Goal: Task Accomplishment & Management: Use online tool/utility

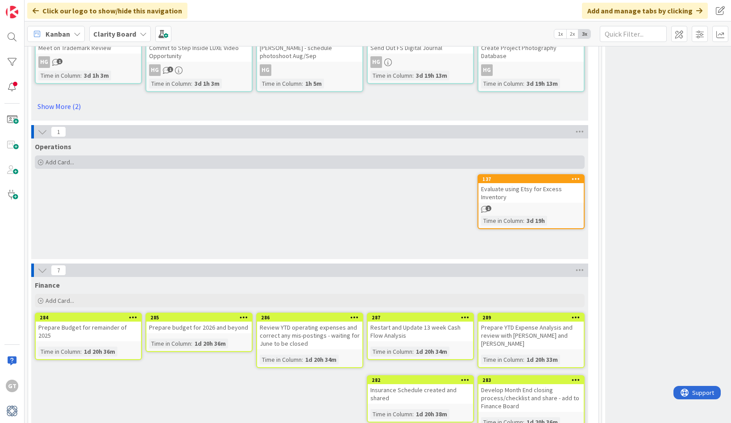
click at [39, 160] on icon at bounding box center [40, 162] width 5 height 5
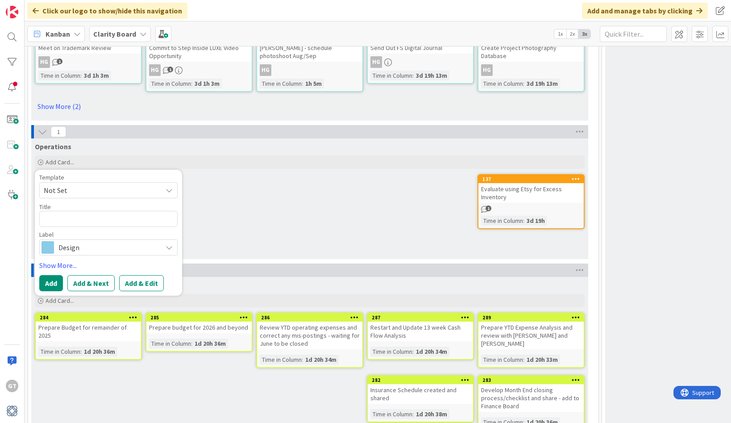
click at [88, 241] on span "Design" at bounding box center [107, 247] width 99 height 13
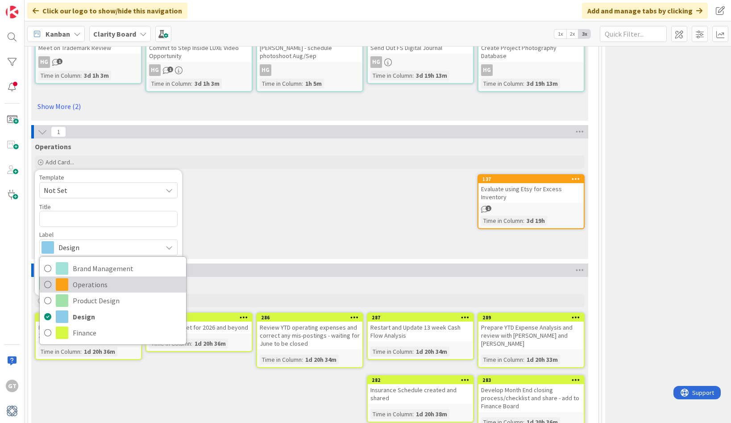
click at [87, 278] on span "Operations" at bounding box center [127, 284] width 109 height 13
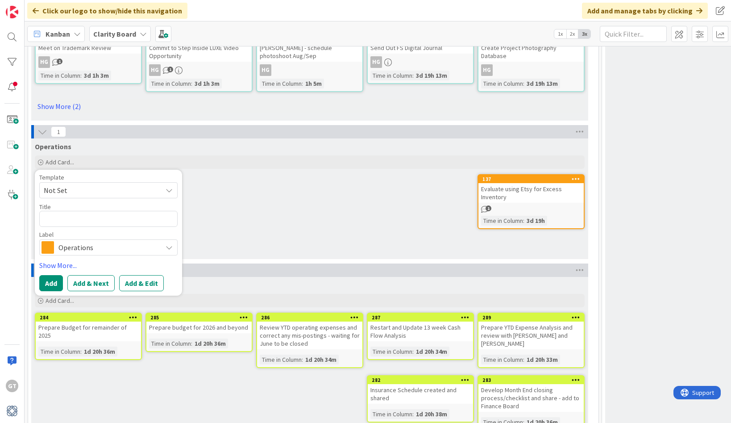
scroll to position [3003, 0]
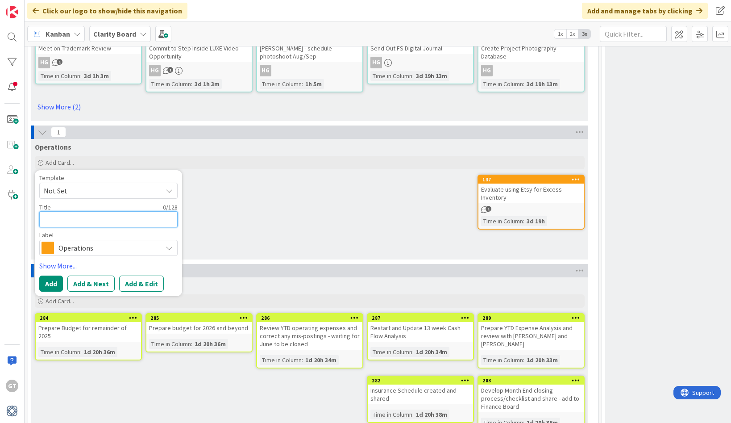
click at [96, 211] on textarea at bounding box center [108, 219] width 138 height 16
type textarea "x"
type textarea "A"
type textarea "x"
type textarea "Al"
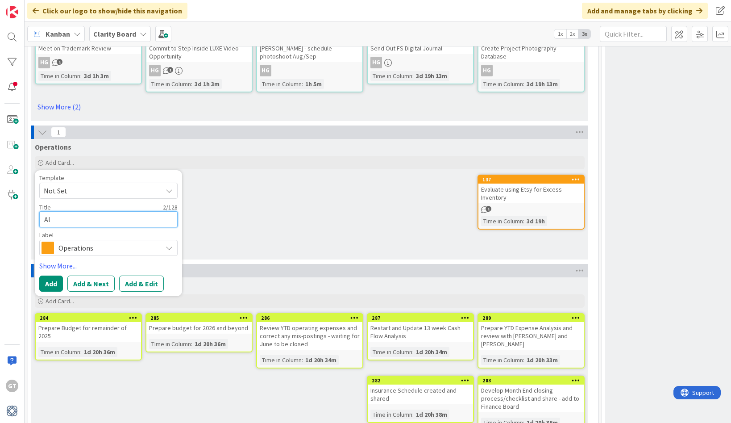
type textarea "x"
type textarea "All"
type textarea "x"
type textarea "Allo"
type textarea "x"
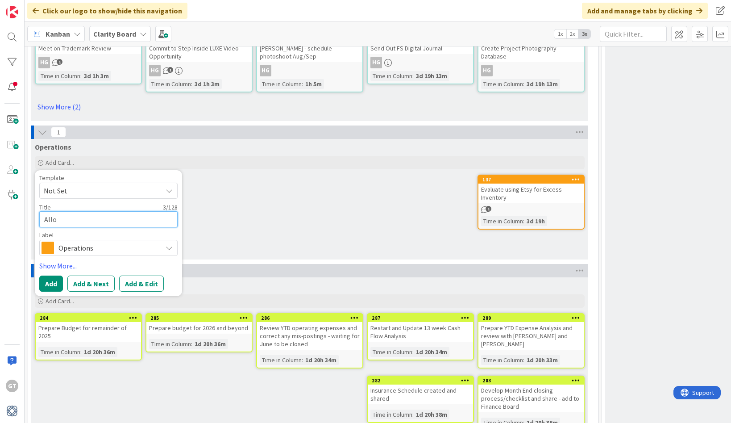
type textarea "Allow"
type textarea "x"
type textarea "Allow"
type textarea "x"
type textarea "Allow A"
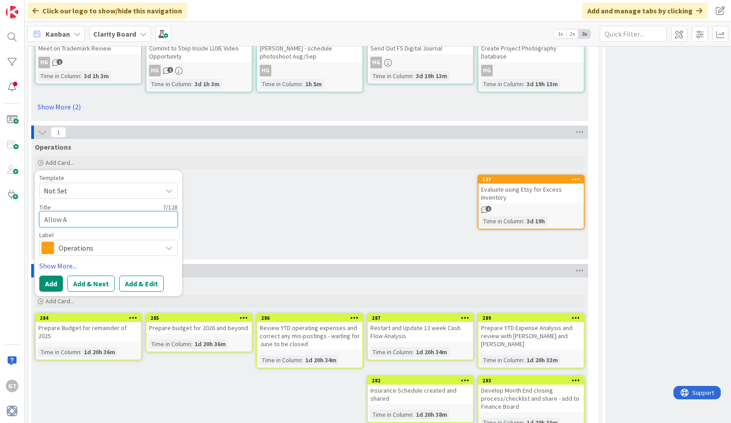
type textarea "x"
type textarea "Allow Ac"
type textarea "x"
type textarea "Allow Acc"
type textarea "x"
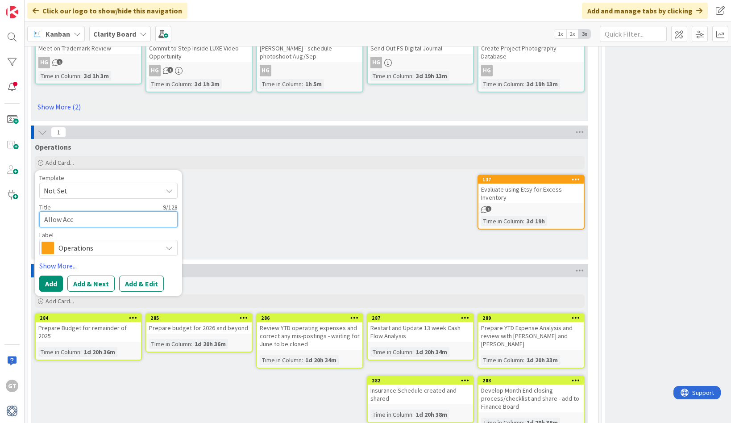
type textarea "Allow Ac"
type textarea "x"
type textarea "Allow A"
type textarea "x"
type textarea "Allow"
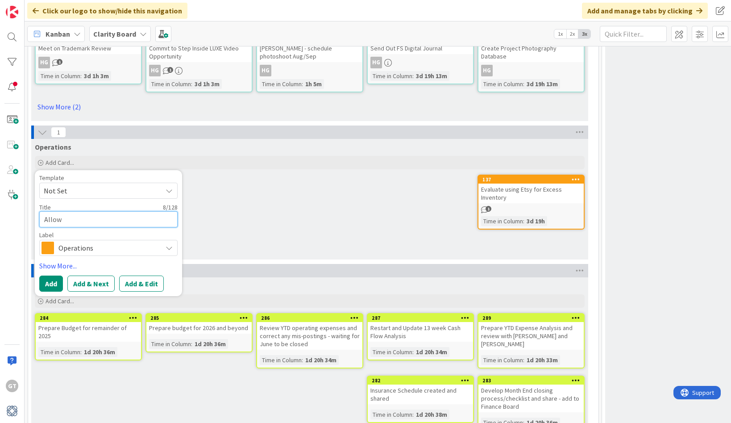
type textarea "x"
type textarea "Allow a"
type textarea "x"
type textarea "Allow ac"
type textarea "x"
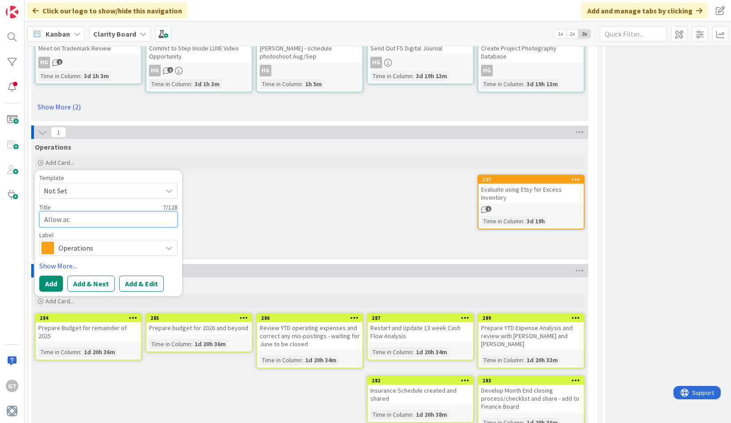
type textarea "Allow acc"
type textarea "x"
type textarea "Allow acce"
type textarea "x"
type textarea "Allow acces"
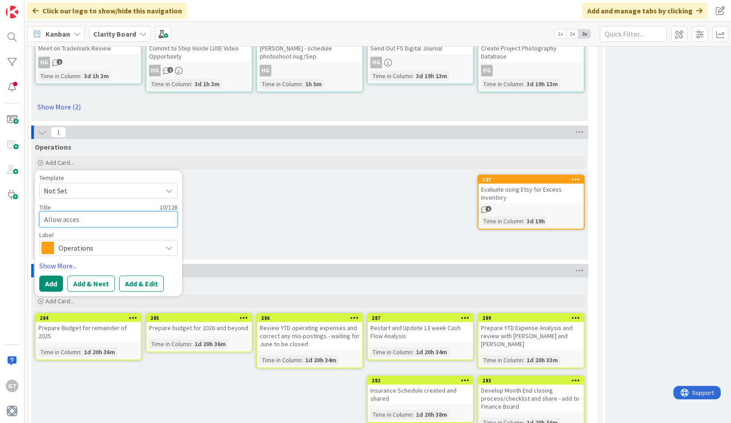
type textarea "x"
type textarea "Allow access"
type textarea "x"
type textarea "Allow access"
type textarea "x"
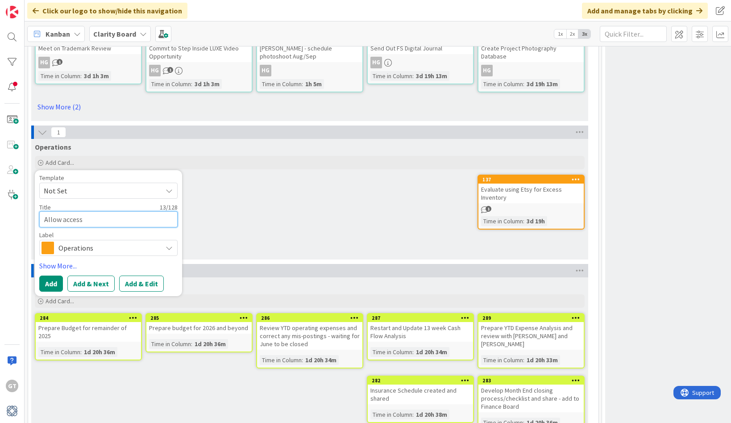
type textarea "Allow access t"
type textarea "x"
type textarea "Allow access to"
type textarea "x"
type textarea "Allow access to"
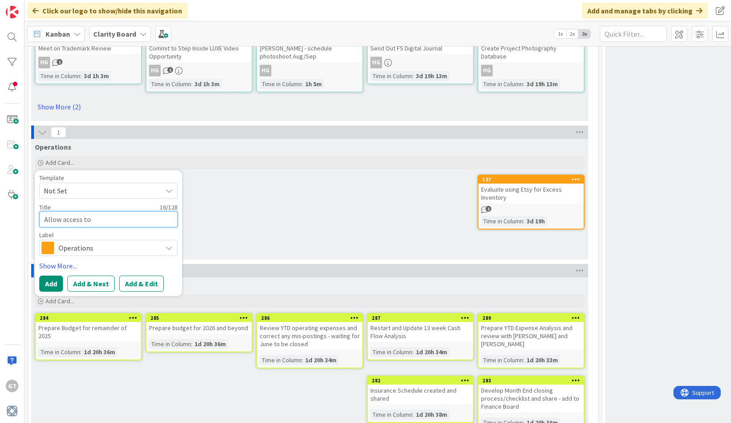
type textarea "x"
type textarea "Allow access to D"
type textarea "x"
type textarea "Allow access to Dr"
type textarea "x"
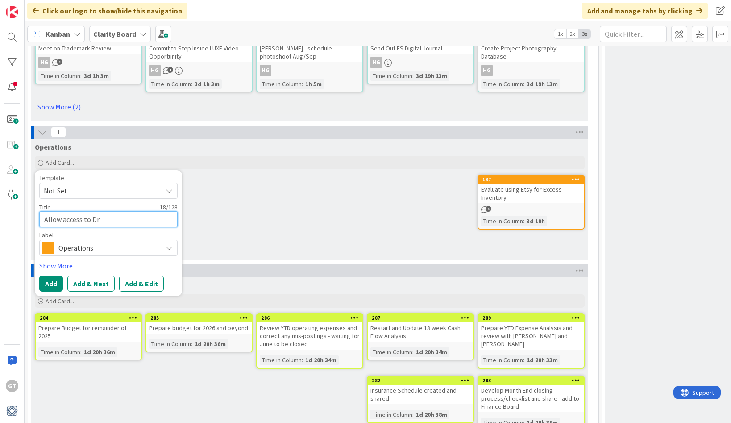
type textarea "Allow access to Dro"
type textarea "x"
type textarea "Allow access to Drop"
type textarea "x"
type textarea "Allow access to Dropb"
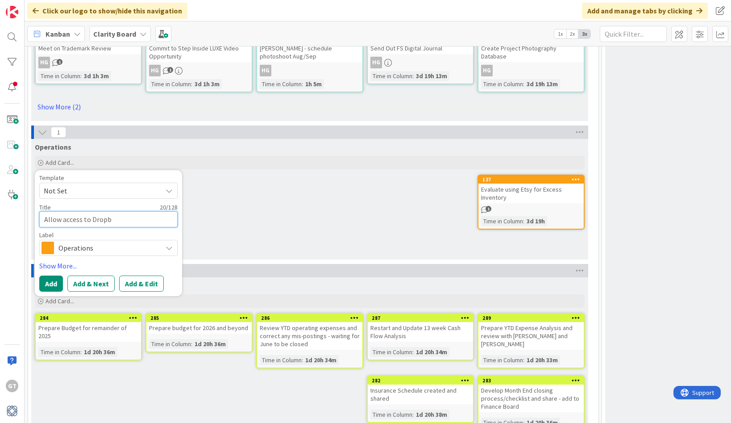
type textarea "x"
type textarea "Allow access to Dropbo"
type textarea "x"
type textarea "Allow access to Dropbox"
type textarea "x"
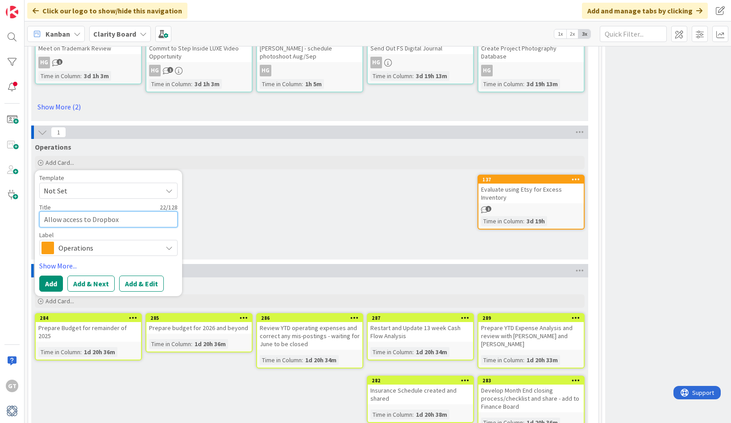
type textarea "Allow access to Dropbox"
type textarea "x"
type textarea "Allow access to Dropbox f"
type textarea "x"
type textarea "Allow access to Dropbox fo"
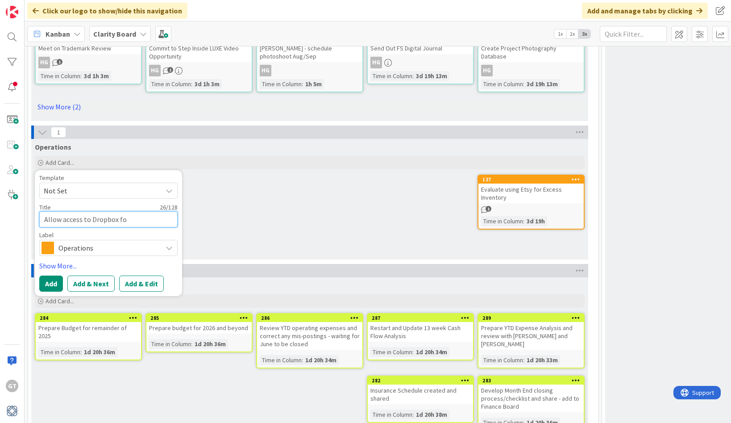
type textarea "x"
type textarea "Allow access to Dropbox for"
type textarea "x"
type textarea "Allow access to Dropbox for"
type textarea "x"
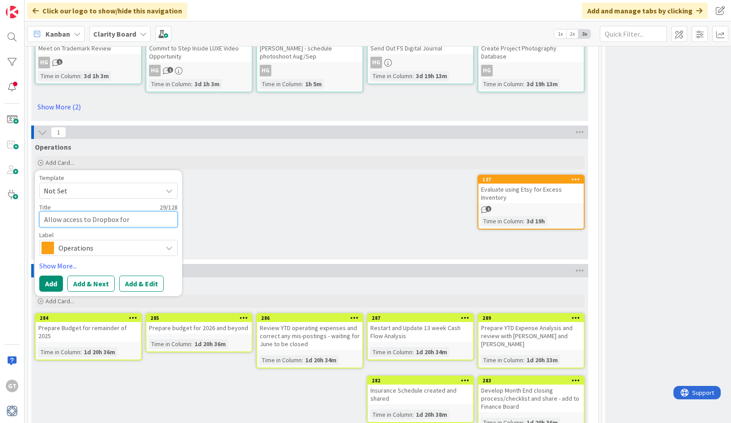
type textarea "Allow access to Dropbox for J"
type textarea "x"
type textarea "Allow access to Dropbox for JB"
type textarea "x"
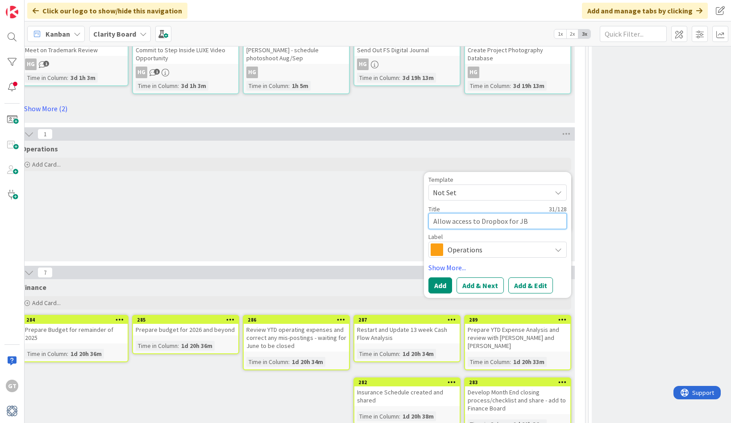
scroll to position [3003, 13]
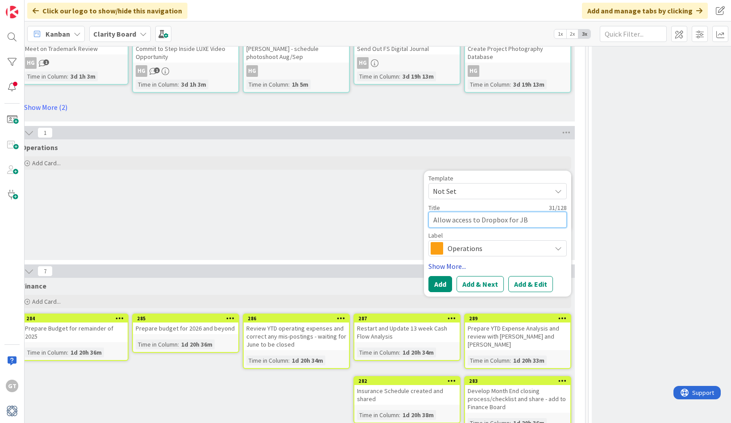
type textarea "Allow access to Dropbox for JB"
click at [457, 261] on link "Show More..." at bounding box center [498, 266] width 138 height 11
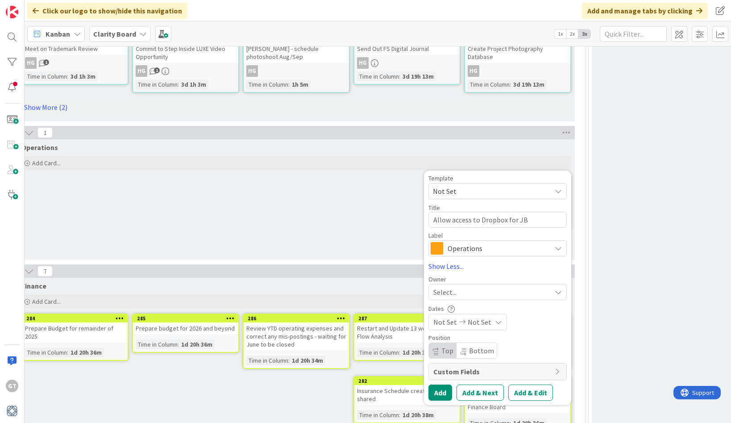
click at [481, 287] on div "Select..." at bounding box center [493, 292] width 118 height 11
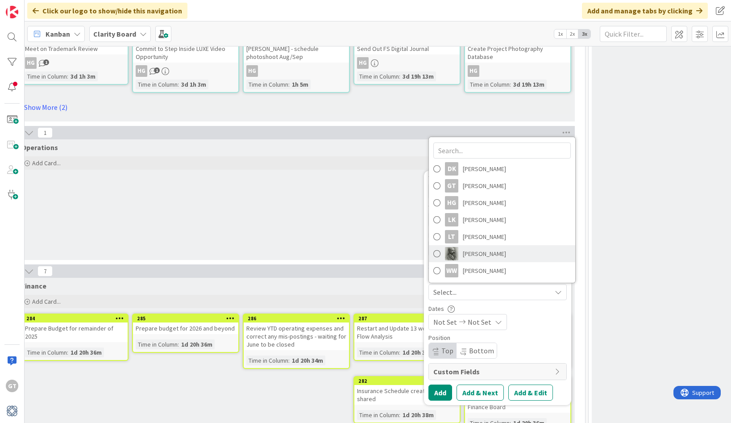
click at [436, 247] on span at bounding box center [437, 253] width 7 height 13
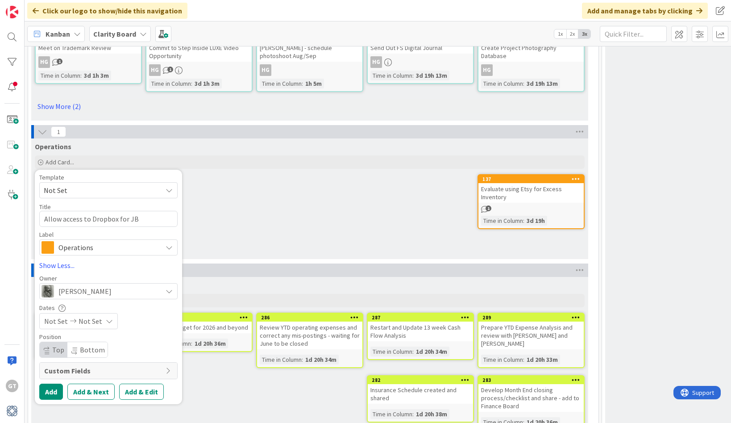
scroll to position [3004, 0]
click at [53, 384] on button "Add" at bounding box center [51, 392] width 24 height 16
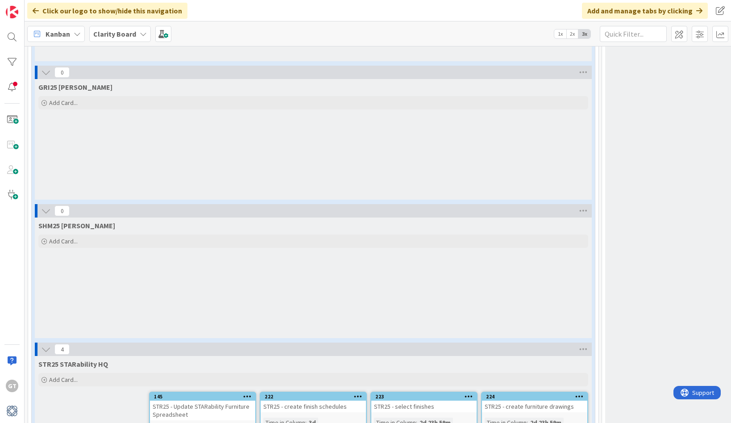
scroll to position [2045, 0]
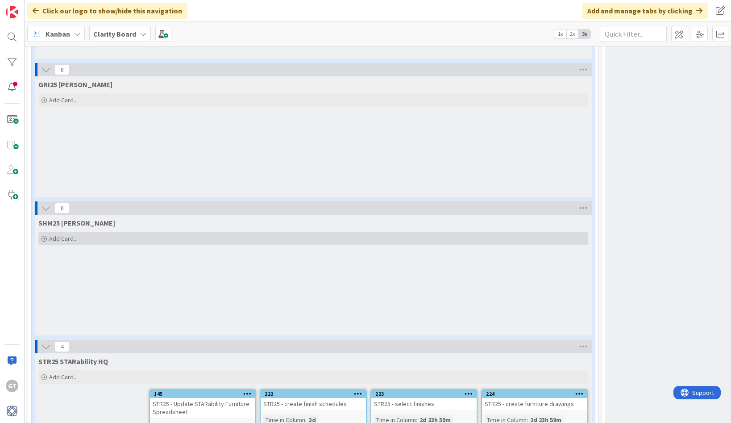
click at [47, 232] on div "Add Card..." at bounding box center [313, 238] width 550 height 13
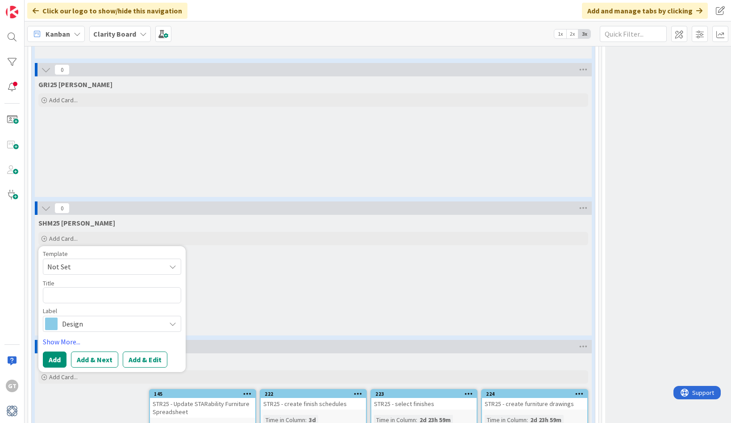
click at [86, 287] on textarea at bounding box center [112, 295] width 138 height 16
type textarea "x"
type textarea "S"
type textarea "x"
type textarea "SH"
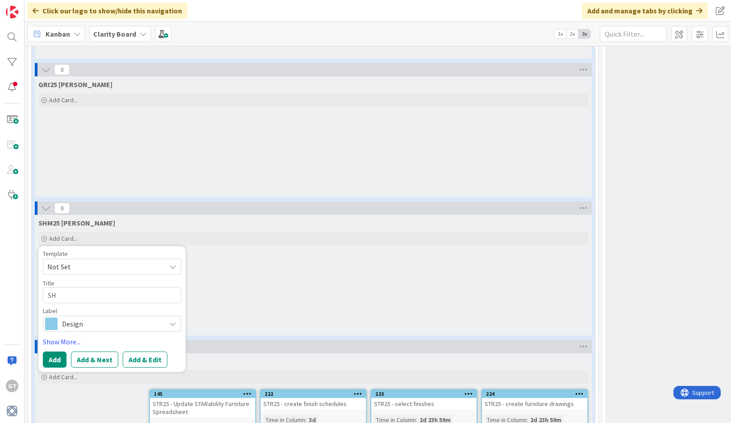
type textarea "x"
type textarea "SHM"
type textarea "x"
type textarea "SHM@"
type textarea "x"
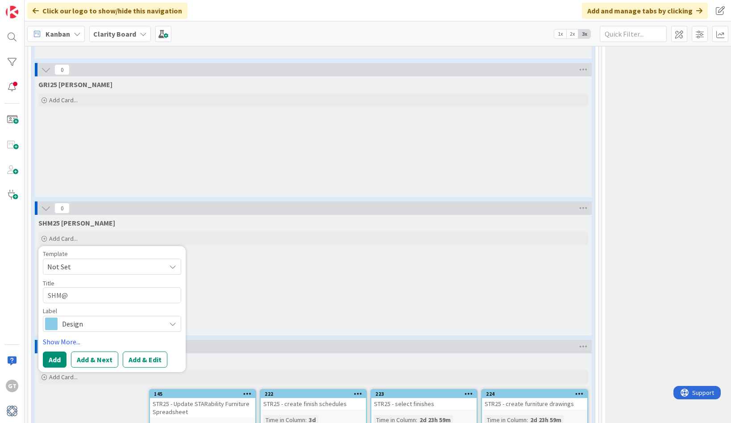
type textarea "SHM"
type textarea "x"
type textarea "SHM2"
type textarea "x"
type textarea "SHM25"
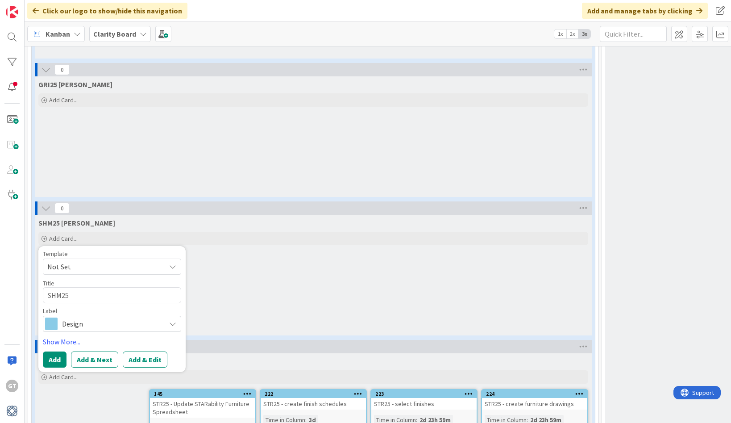
type textarea "x"
type textarea "SHM25"
click at [96, 317] on span "Design" at bounding box center [111, 323] width 99 height 13
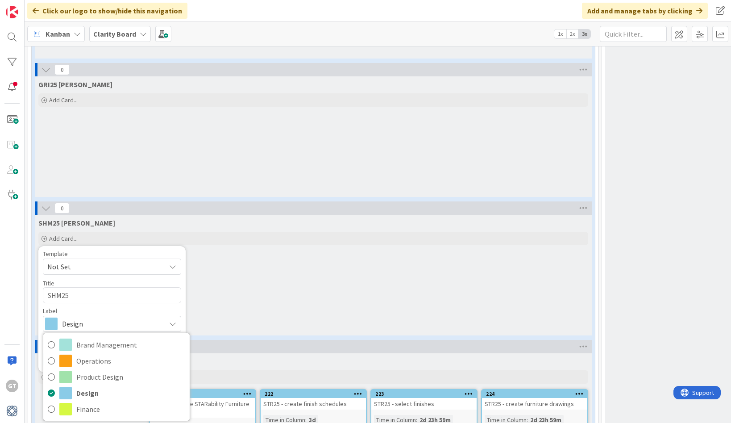
click at [117, 308] on div "Label Design Brand Management Operations Product Design Design Finance" at bounding box center [112, 320] width 138 height 24
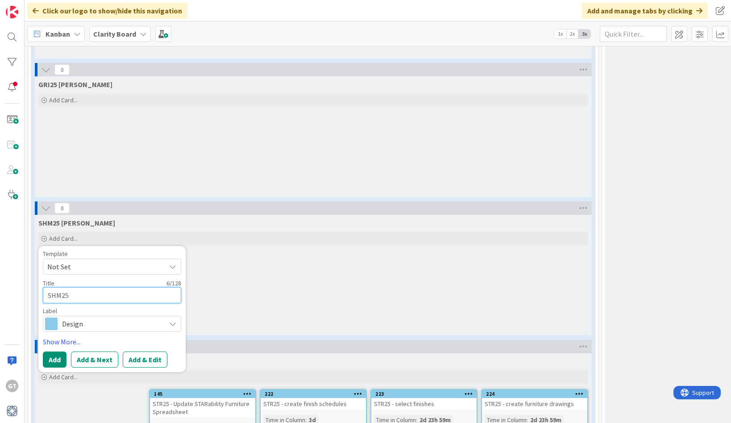
click at [94, 287] on textarea "SHM25" at bounding box center [112, 295] width 138 height 16
type textarea "x"
type textarea "SHM25 -"
type textarea "x"
type textarea "SHM25 -"
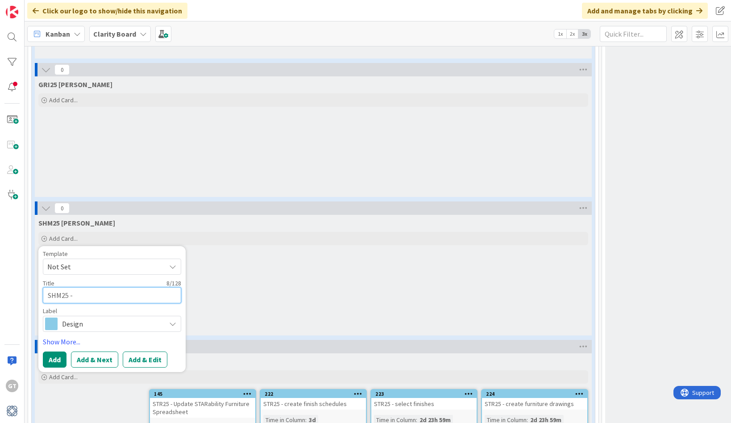
type textarea "x"
type textarea "SHM25 - D"
type textarea "x"
type textarea "SHM25 - De"
type textarea "x"
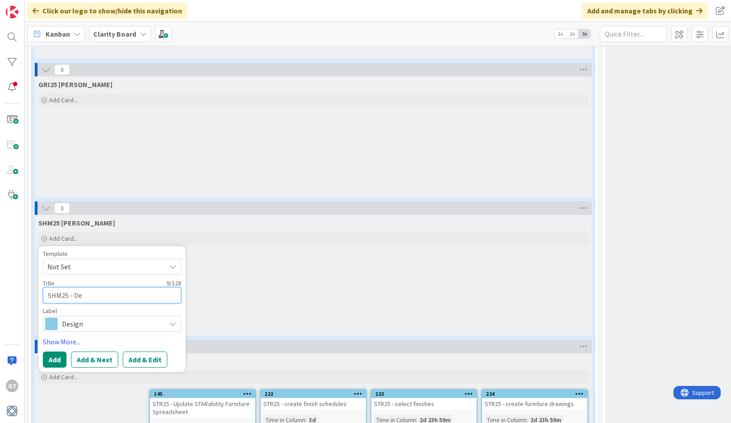
type textarea "SHM25 - Des"
type textarea "x"
type textarea "SHM25 - Desi"
type textarea "x"
type textarea "SHM25 - Desig"
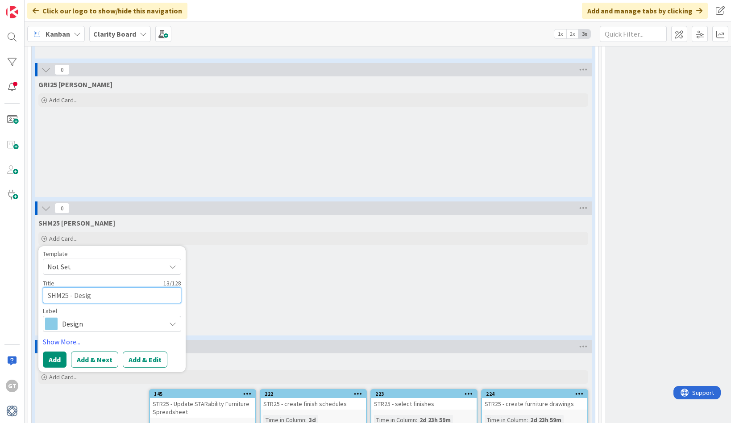
type textarea "x"
type textarea "SHM25 - Design"
type textarea "x"
type textarea "SHM25 - Design"
type textarea "x"
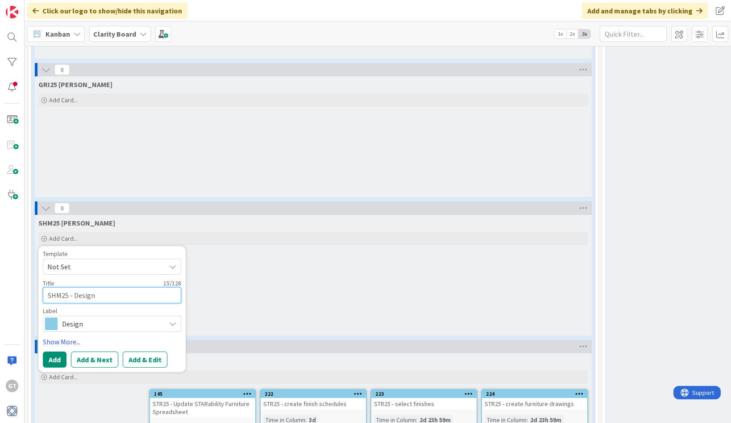
type textarea "SHM25 - Design P"
type textarea "x"
type textarea "SHM25 - Design Pr"
type textarea "x"
type textarea "SHM25 - Design P"
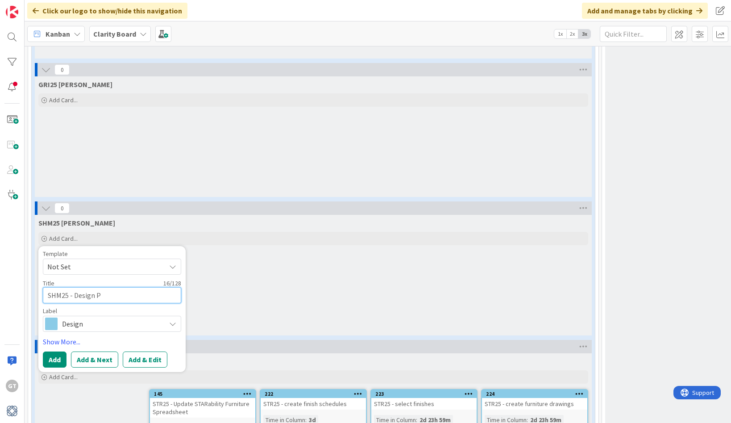
type textarea "x"
type textarea "SHM25 - Design"
type textarea "x"
type textarea "SHM25 - Design M"
type textarea "x"
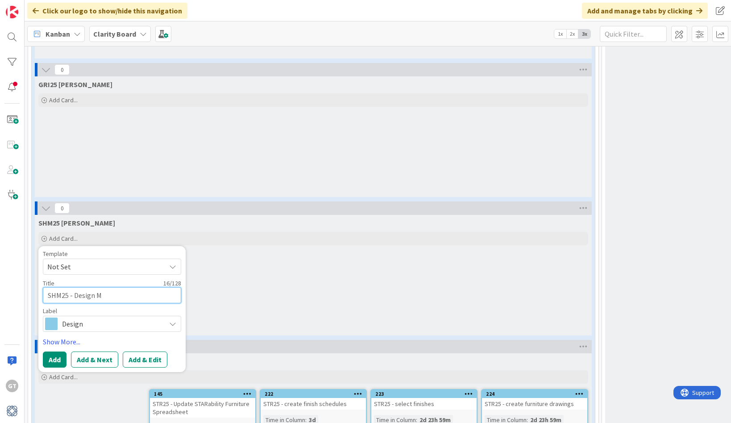
type textarea "SHM25 - Design Mo"
type textarea "x"
type textarea "SHM25 - Design Moo"
type textarea "x"
type textarea "SHM25 - Design Mood"
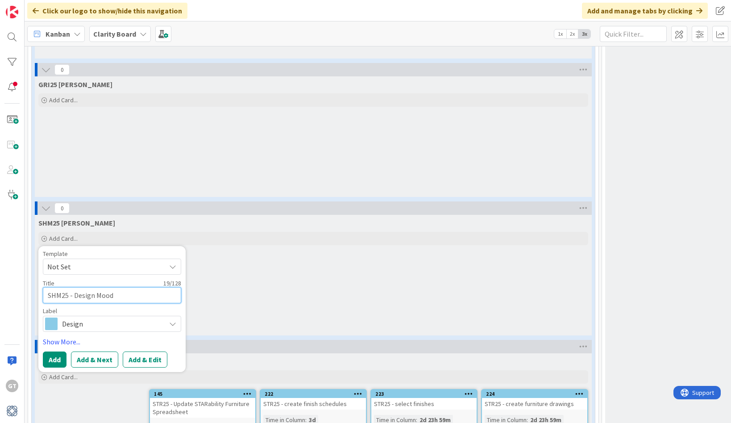
type textarea "x"
type textarea "SHM25 - Design Mood"
type textarea "x"
type textarea "SHM25 - Design Mood B"
type textarea "x"
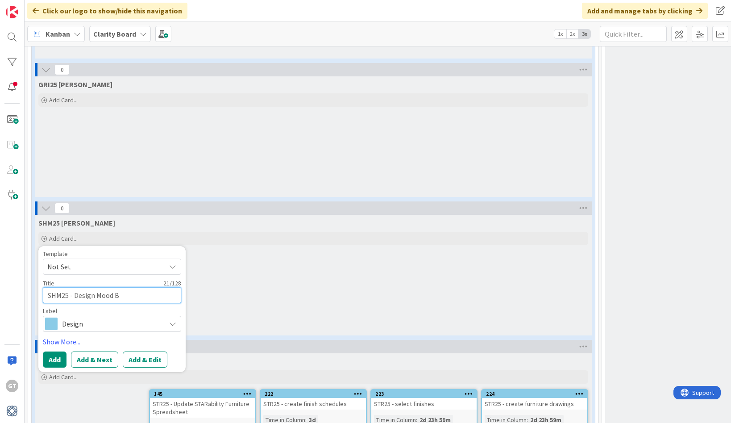
type textarea "SHM25 - Design Mood Bo"
type textarea "x"
type textarea "SHM25 - Design Mood Boa"
type textarea "x"
type textarea "SHM25 - Design Mood Board"
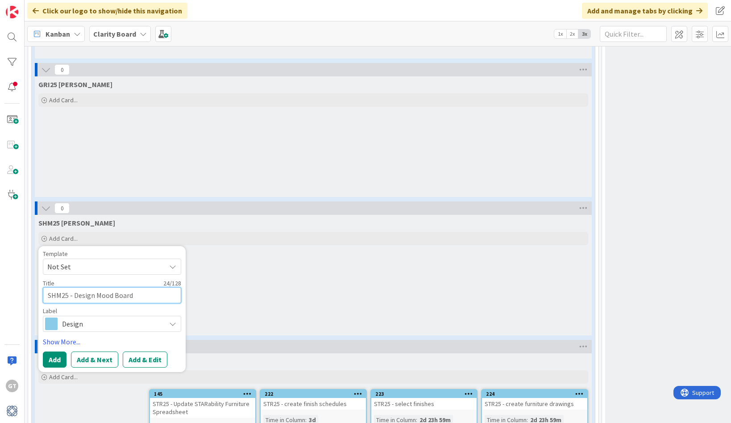
type textarea "x"
type textarea "SHM25 - Design Mood Board"
type textarea "x"
type textarea "SHM25 - Design Mood Board P"
type textarea "x"
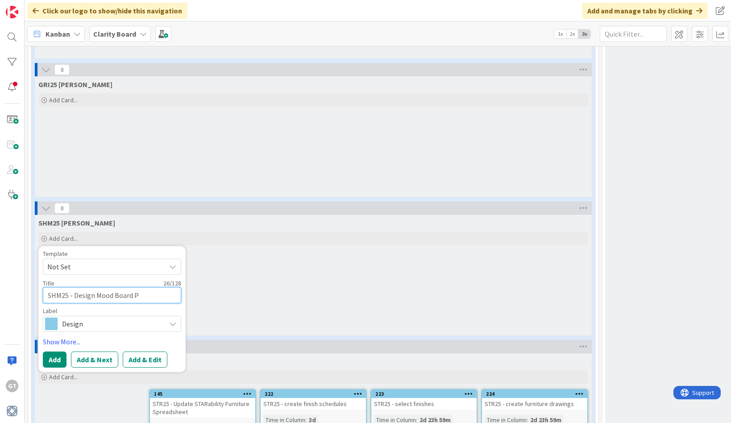
type textarea "SHM25 - Design Mood Board Pa"
type textarea "x"
type textarea "SHM25 - Design Mood Board Pag"
type textarea "x"
type textarea "SHM25 - Design Mood Board Page"
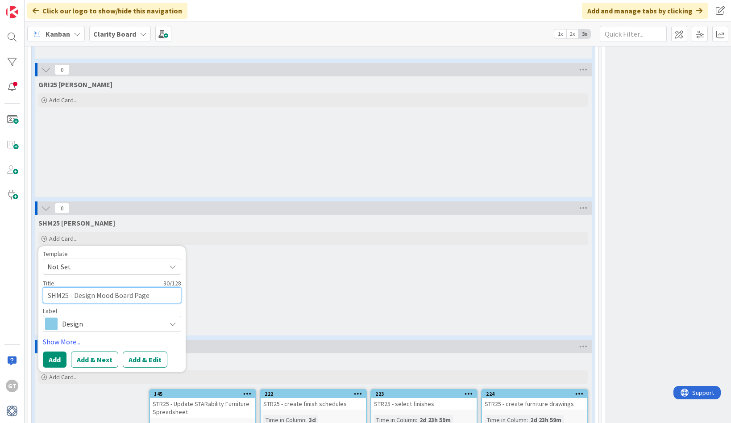
type textarea "x"
type textarea "SHM25 - Design Mood Board Pages"
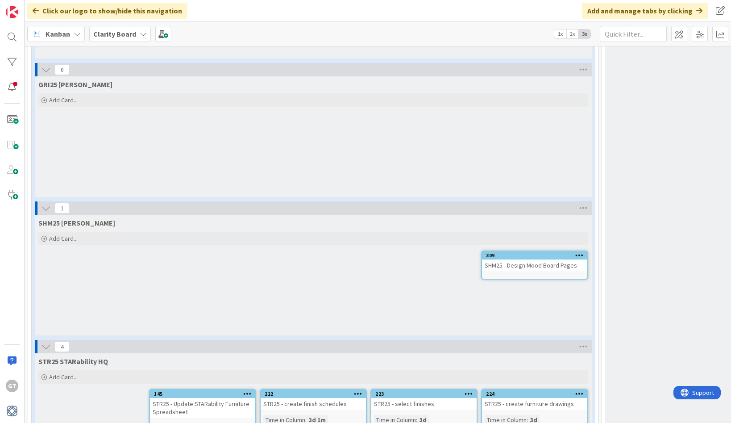
scroll to position [0, 0]
click at [549, 259] on div "SHM25 - Design Mood Board Pages" at bounding box center [534, 265] width 105 height 12
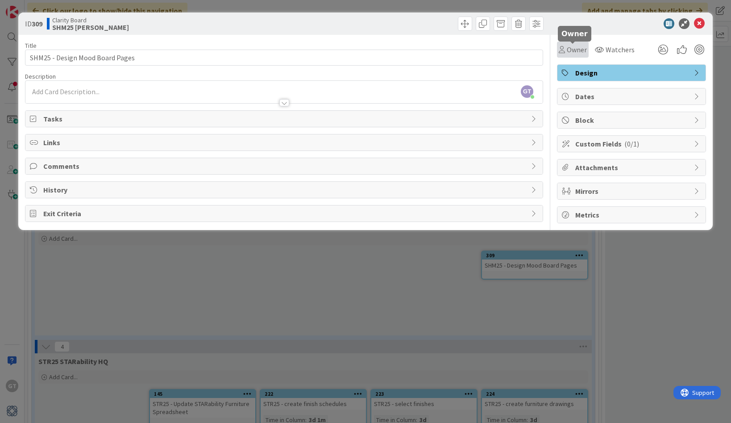
click at [576, 54] on span "Owner" at bounding box center [577, 49] width 20 height 11
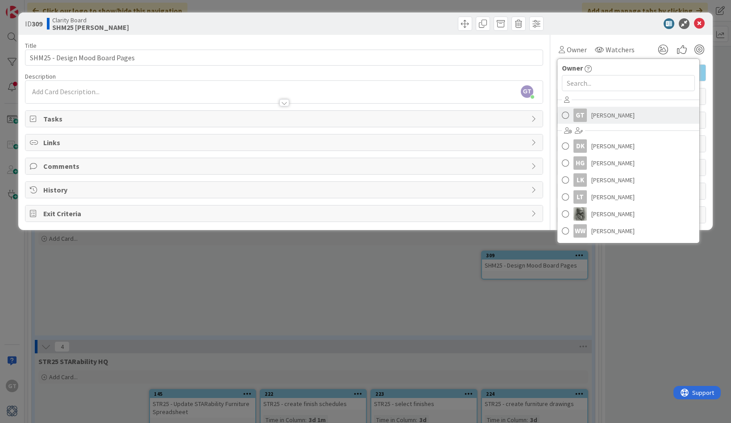
click at [565, 116] on span at bounding box center [565, 115] width 7 height 13
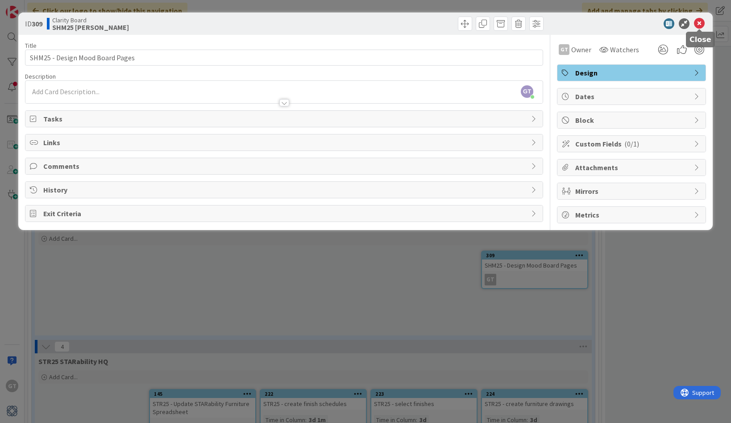
click at [700, 25] on icon at bounding box center [699, 23] width 11 height 11
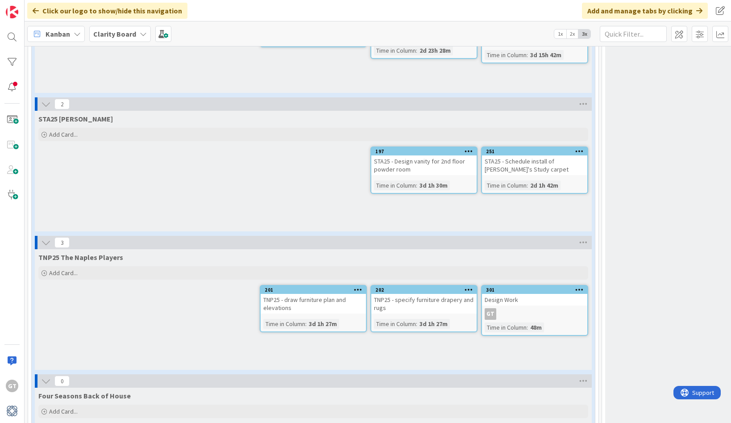
scroll to position [1456, 0]
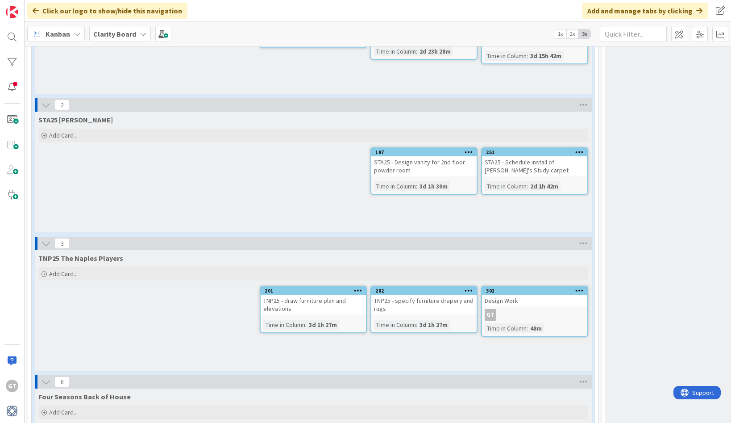
click at [522, 295] on div "Design Work" at bounding box center [534, 301] width 105 height 12
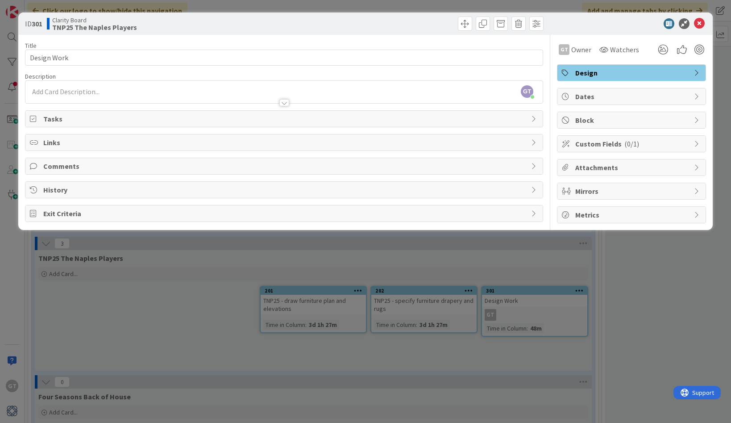
click at [573, 288] on div "ID 301 Clarity Board TNP25 The Naples Players Title 11 / 128 Design Work Descri…" at bounding box center [365, 211] width 731 height 423
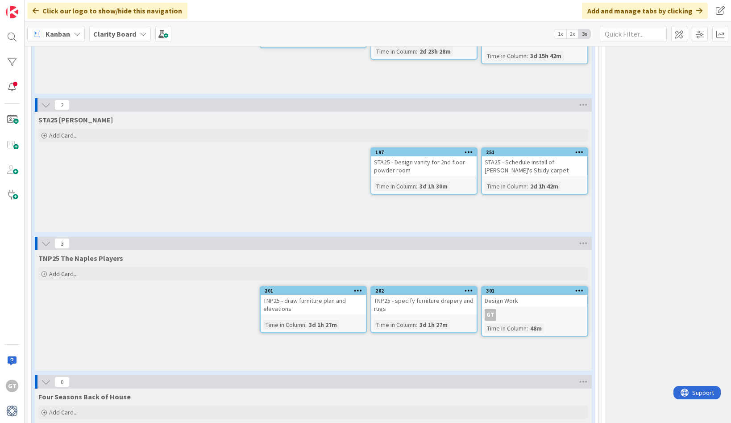
click at [558, 309] on div "GT" at bounding box center [534, 315] width 105 height 12
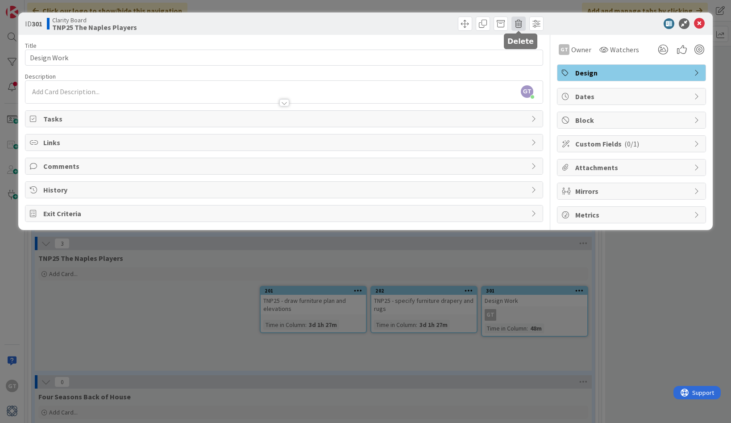
click at [521, 23] on span at bounding box center [519, 24] width 14 height 14
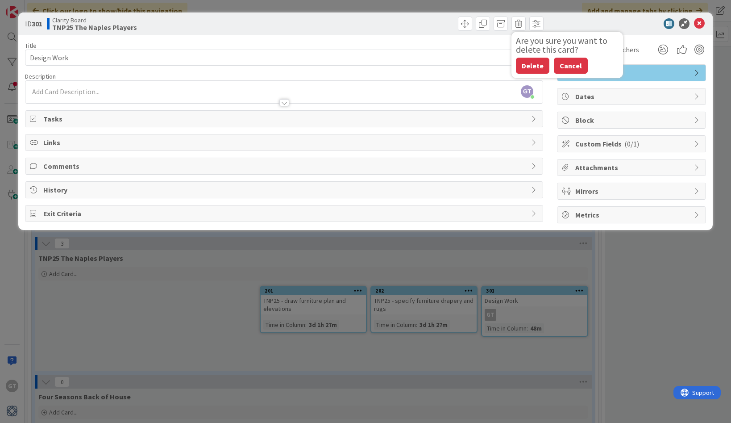
click at [562, 63] on button "Cancel" at bounding box center [571, 66] width 34 height 16
click at [559, 277] on div "ID 301 Clarity Board TNP25 The Naples Players Are you sure you want to delete t…" at bounding box center [365, 211] width 731 height 423
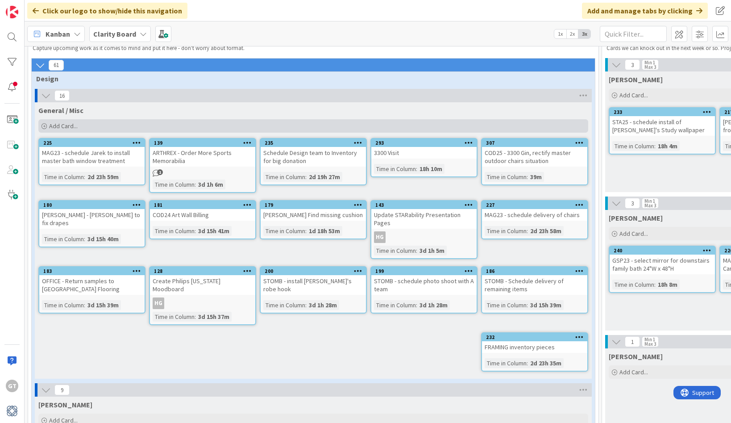
scroll to position [33, 0]
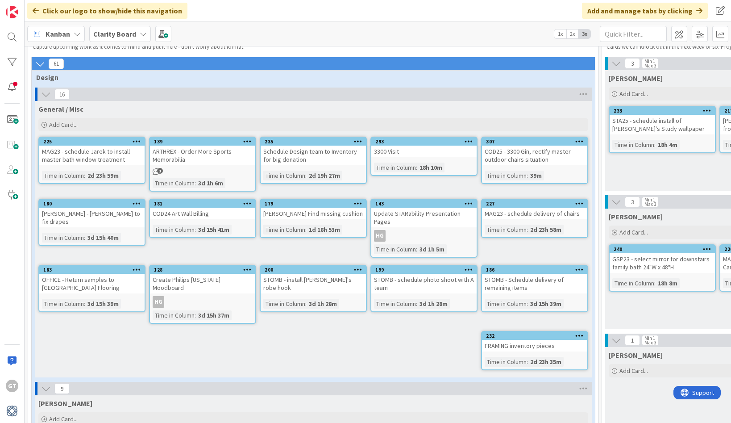
click at [120, 283] on div "OFFICE - Return samples to [GEOGRAPHIC_DATA] Flooring" at bounding box center [91, 284] width 105 height 20
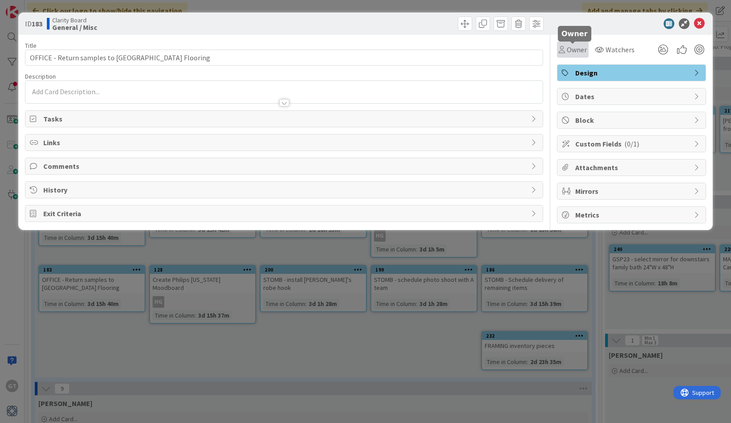
click at [584, 45] on span "Owner" at bounding box center [577, 49] width 20 height 11
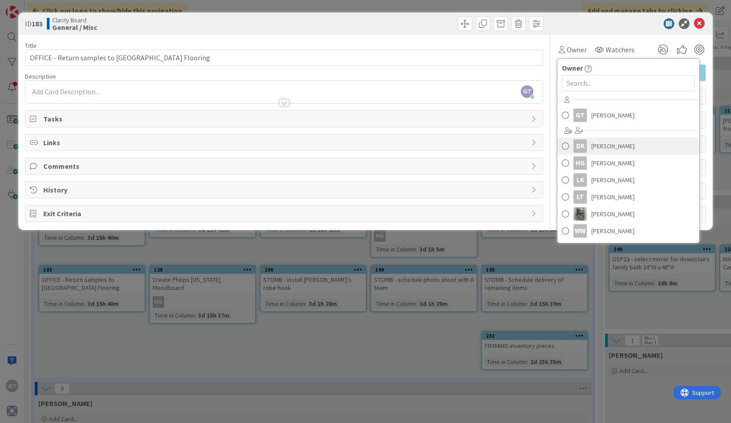
click at [566, 146] on span at bounding box center [565, 145] width 7 height 13
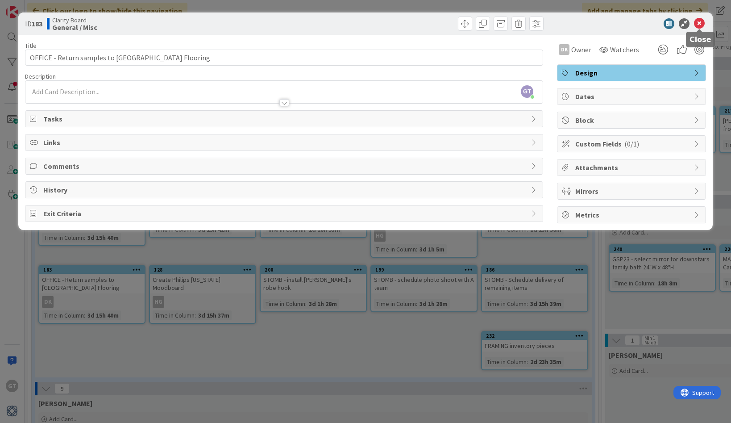
click at [702, 24] on icon at bounding box center [699, 23] width 11 height 11
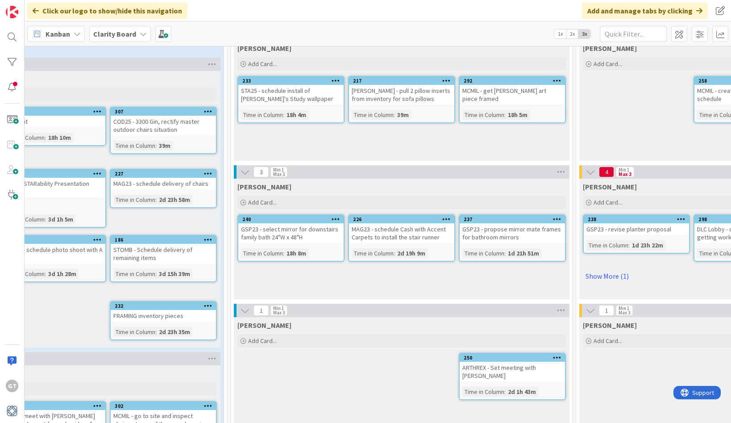
scroll to position [63, 309]
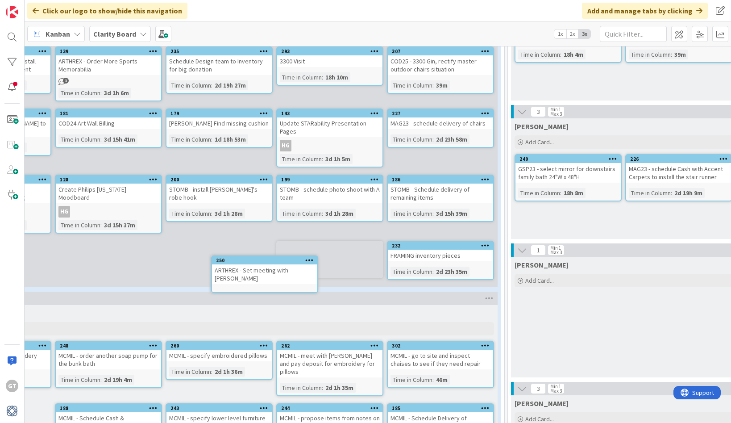
drag, startPoint x: 555, startPoint y: 355, endPoint x: 535, endPoint y: 357, distance: 20.2
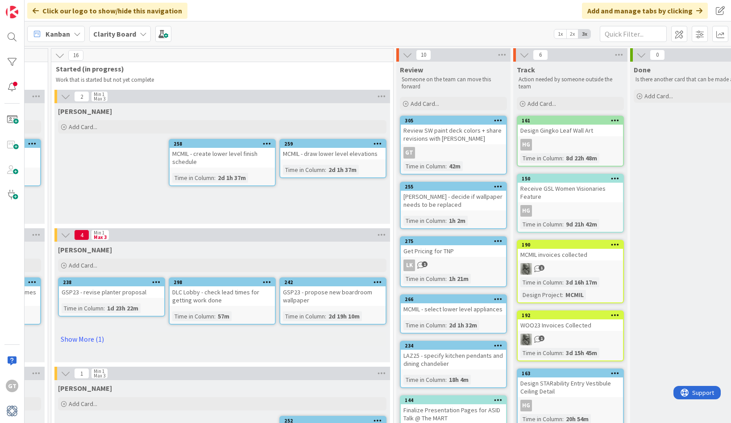
scroll to position [0, 0]
